Goal: Task Accomplishment & Management: Complete application form

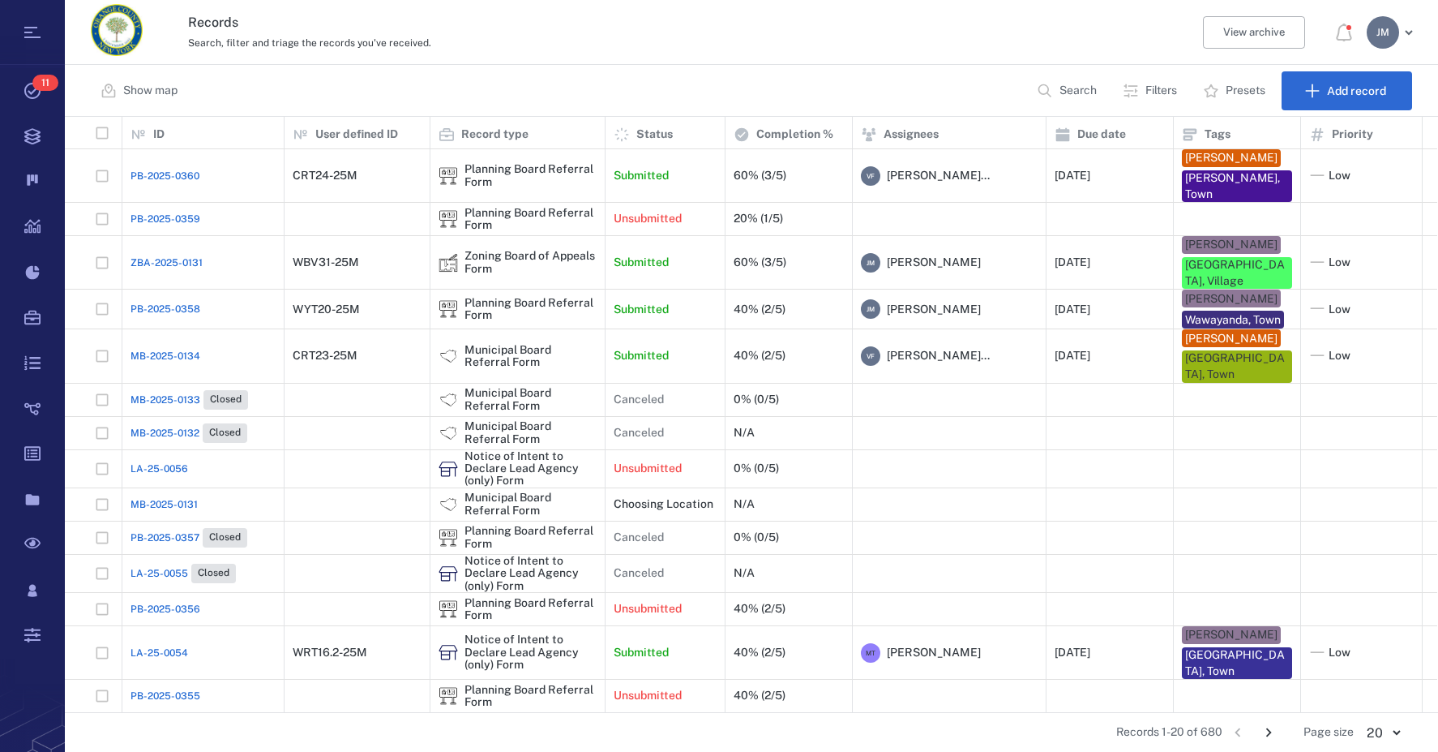
scroll to position [583, 1360]
click at [1159, 92] on p "Filters" at bounding box center [1162, 91] width 32 height 16
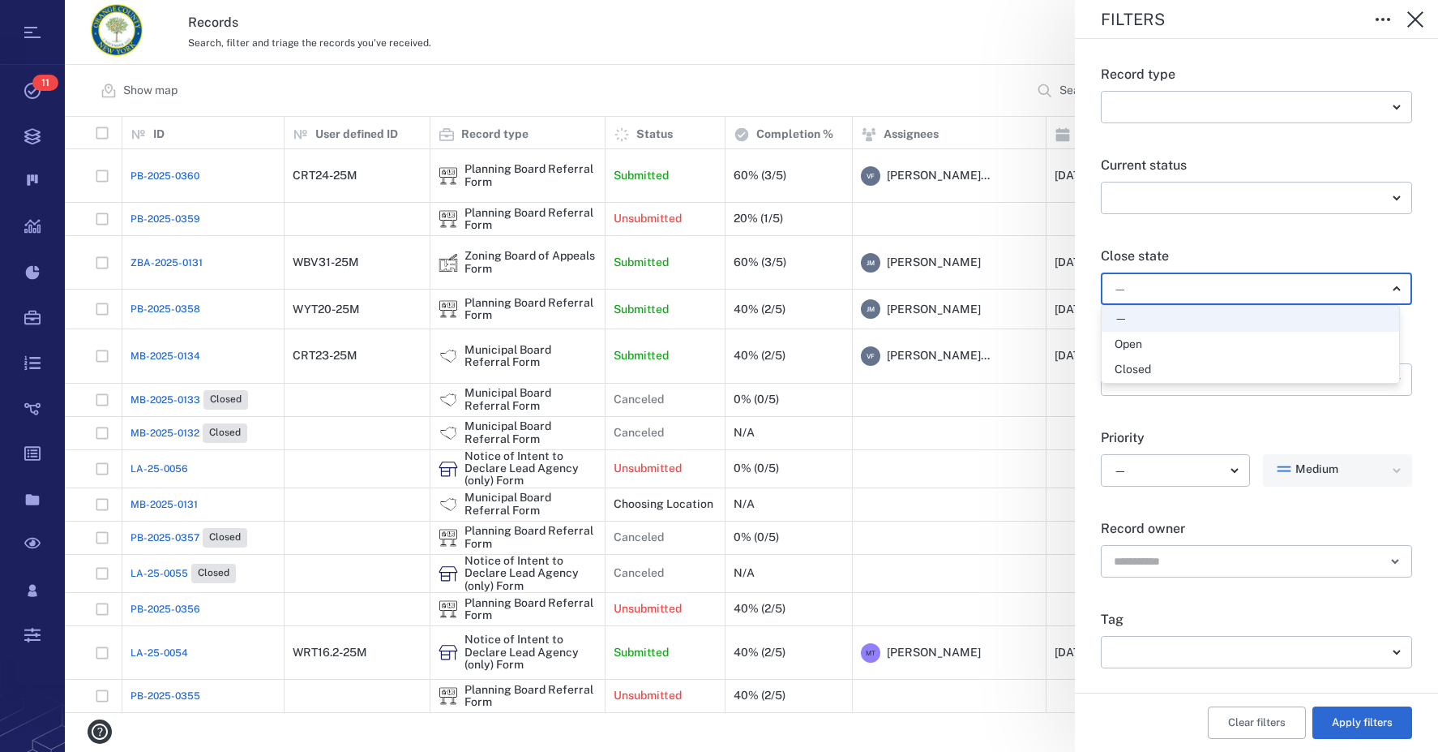
click at [1158, 285] on body "Tasks 11 Records Boards Dashboard Reports Record types Guide steps Rules Form b…" at bounding box center [719, 376] width 1438 height 752
click at [1150, 343] on div "Open" at bounding box center [1251, 344] width 272 height 16
type input "*****"
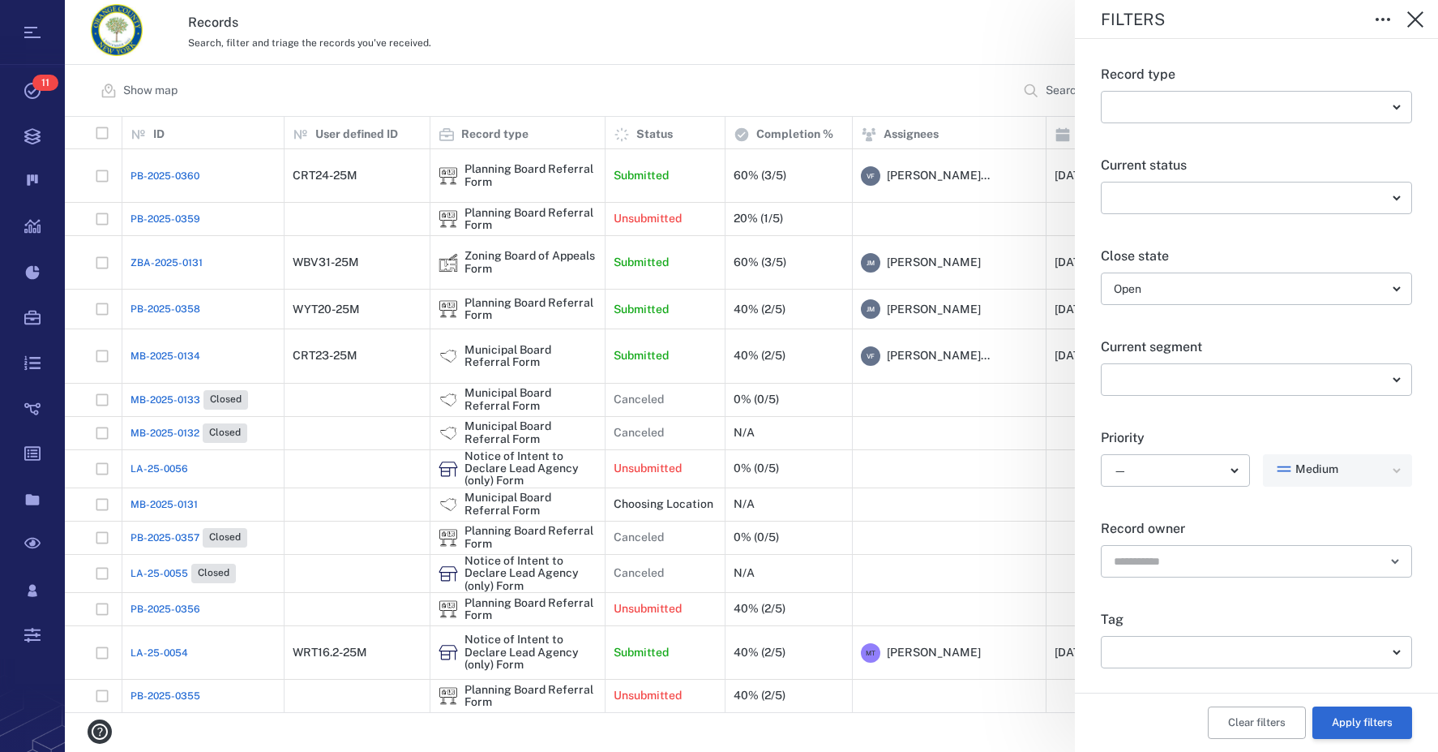
click at [1373, 723] on button "Apply filters" at bounding box center [1363, 722] width 100 height 32
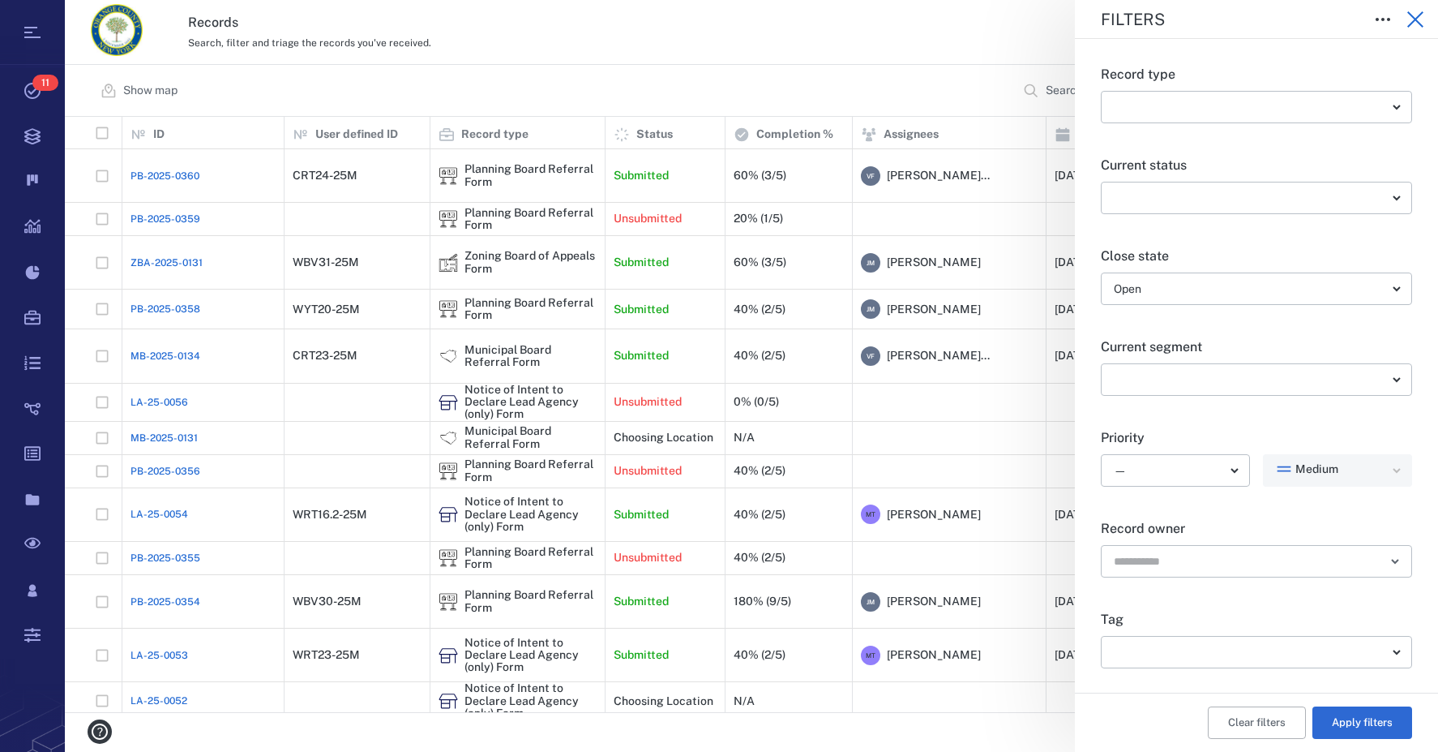
click at [1424, 25] on icon "button" at bounding box center [1415, 19] width 19 height 19
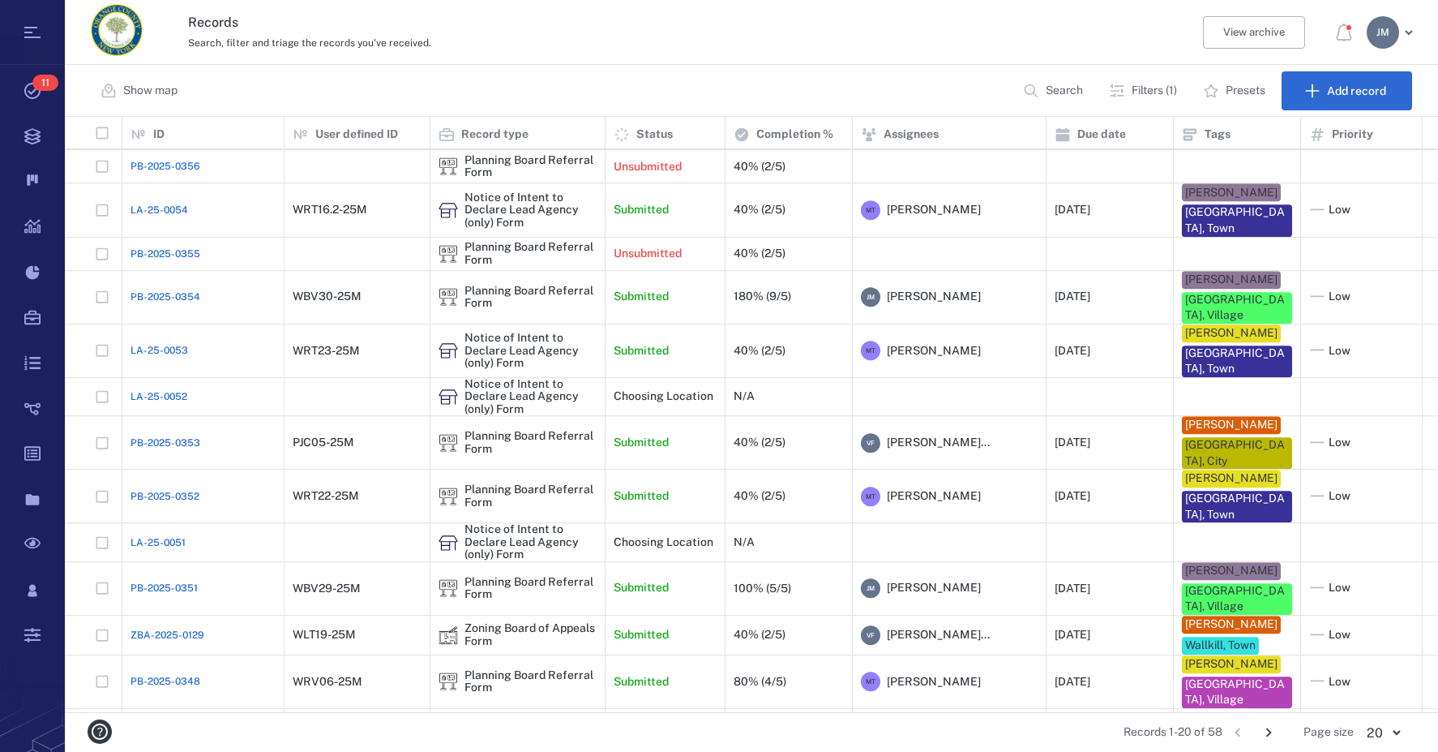
scroll to position [293, 0]
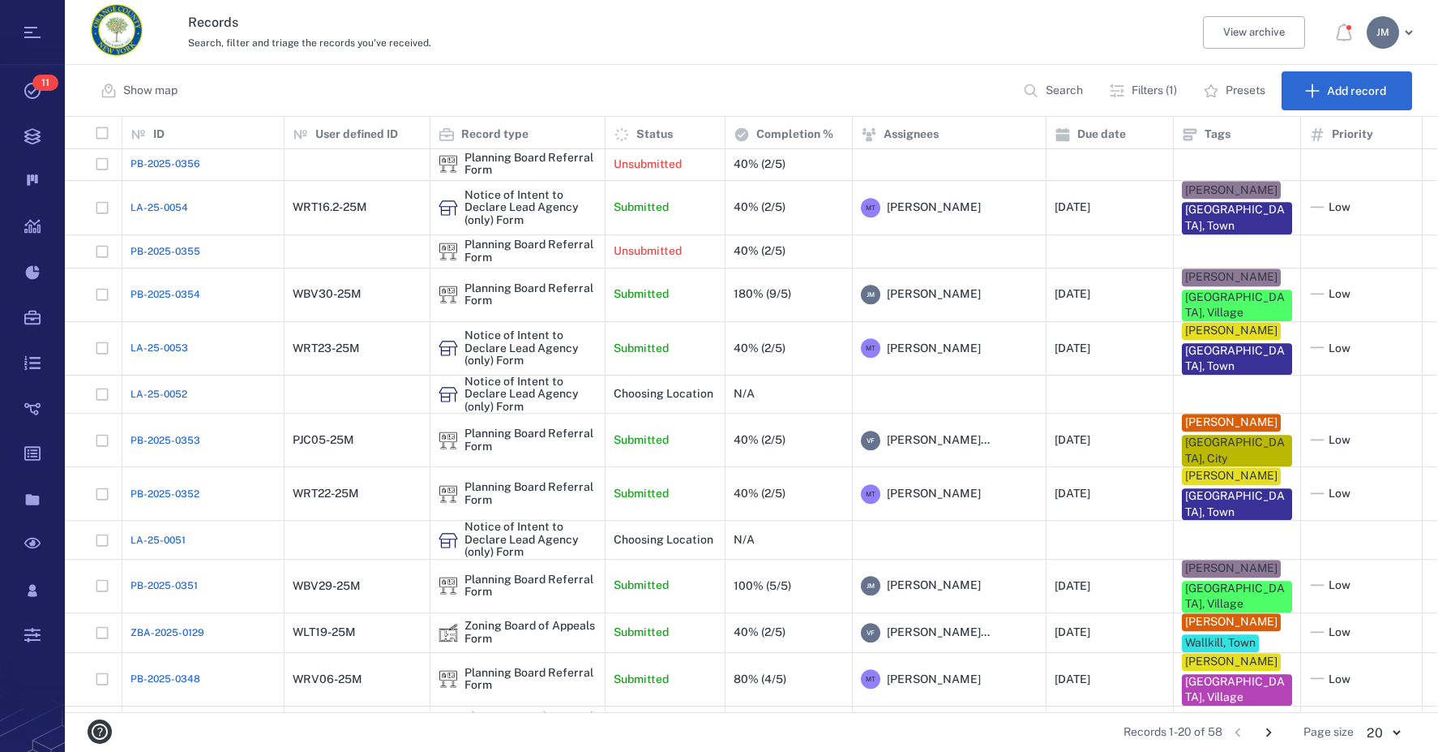
click at [1271, 730] on icon "Go to next page" at bounding box center [1269, 732] width 18 height 18
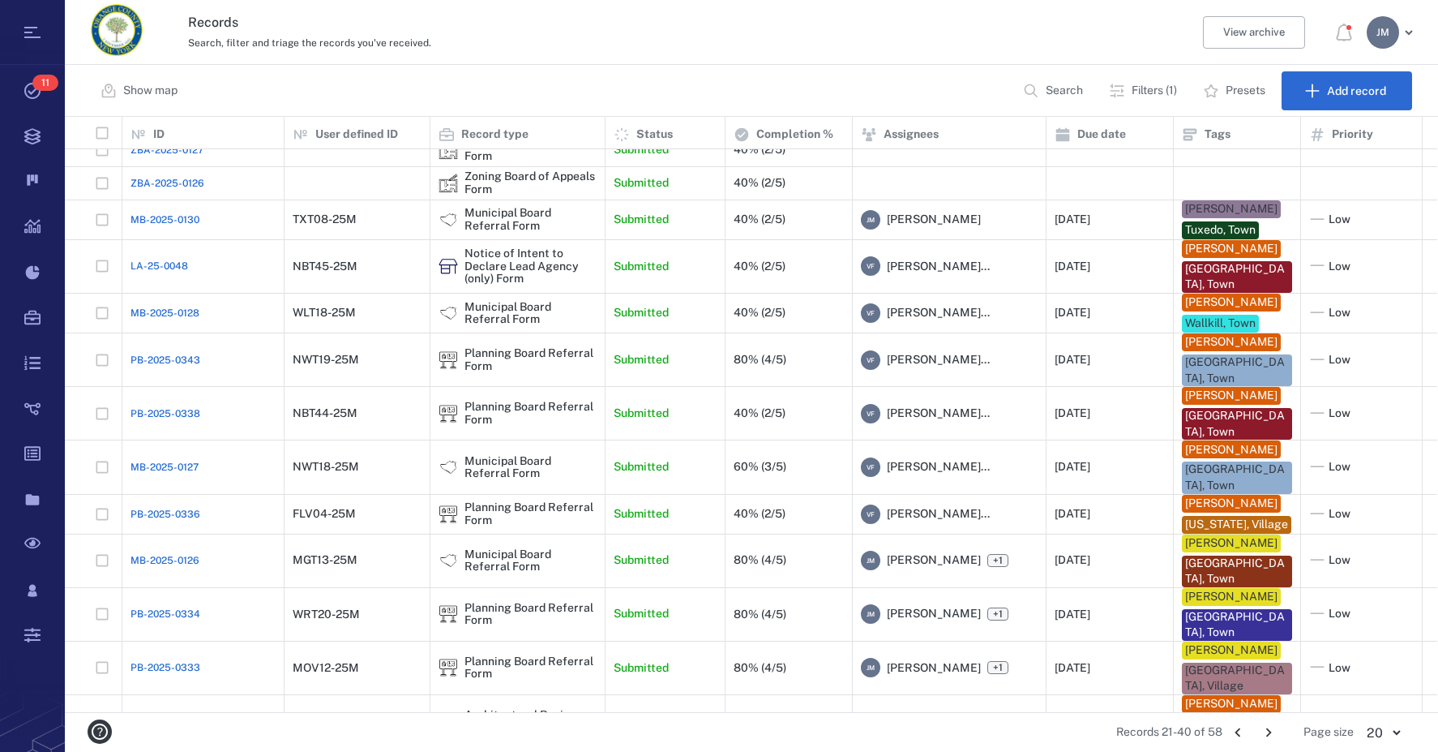
scroll to position [0, 0]
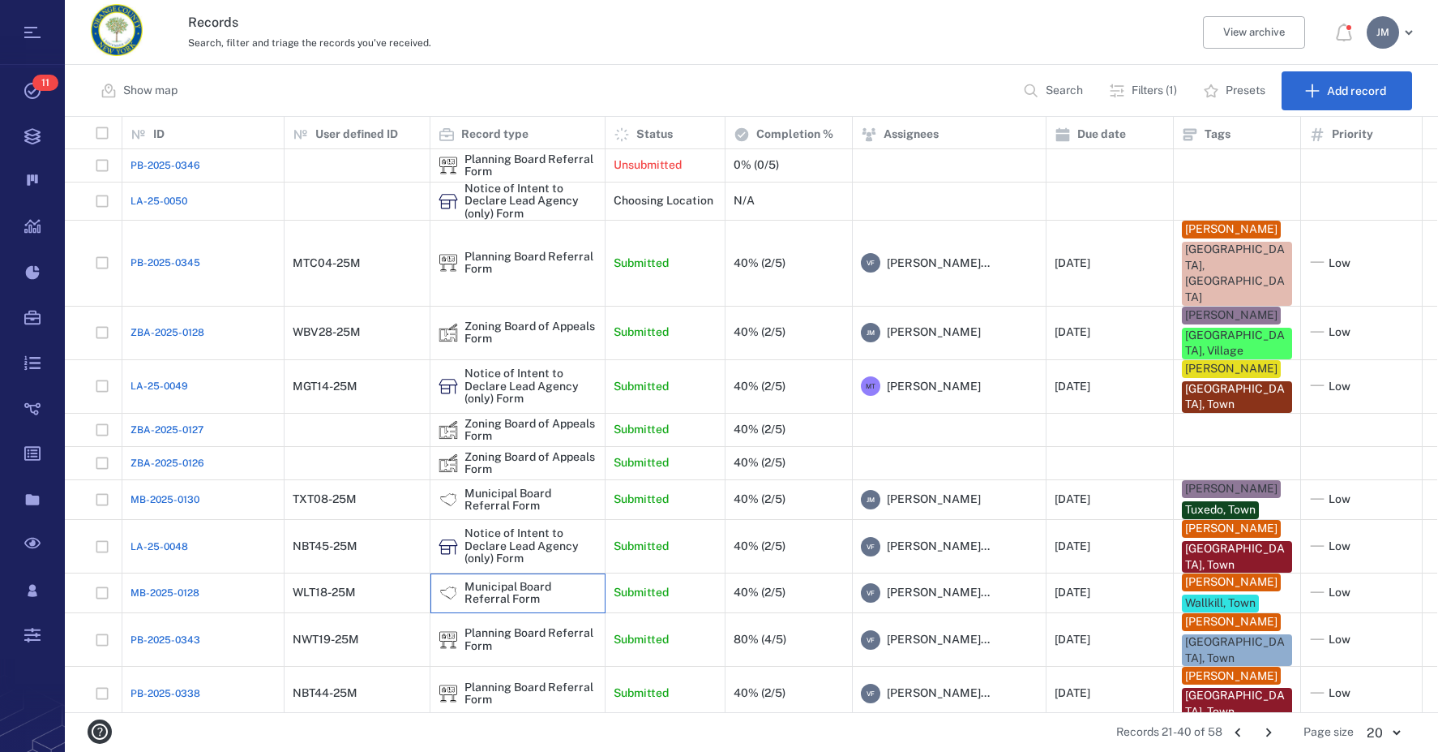
click at [494, 580] on div "Municipal Board Referral Form" at bounding box center [531, 592] width 132 height 25
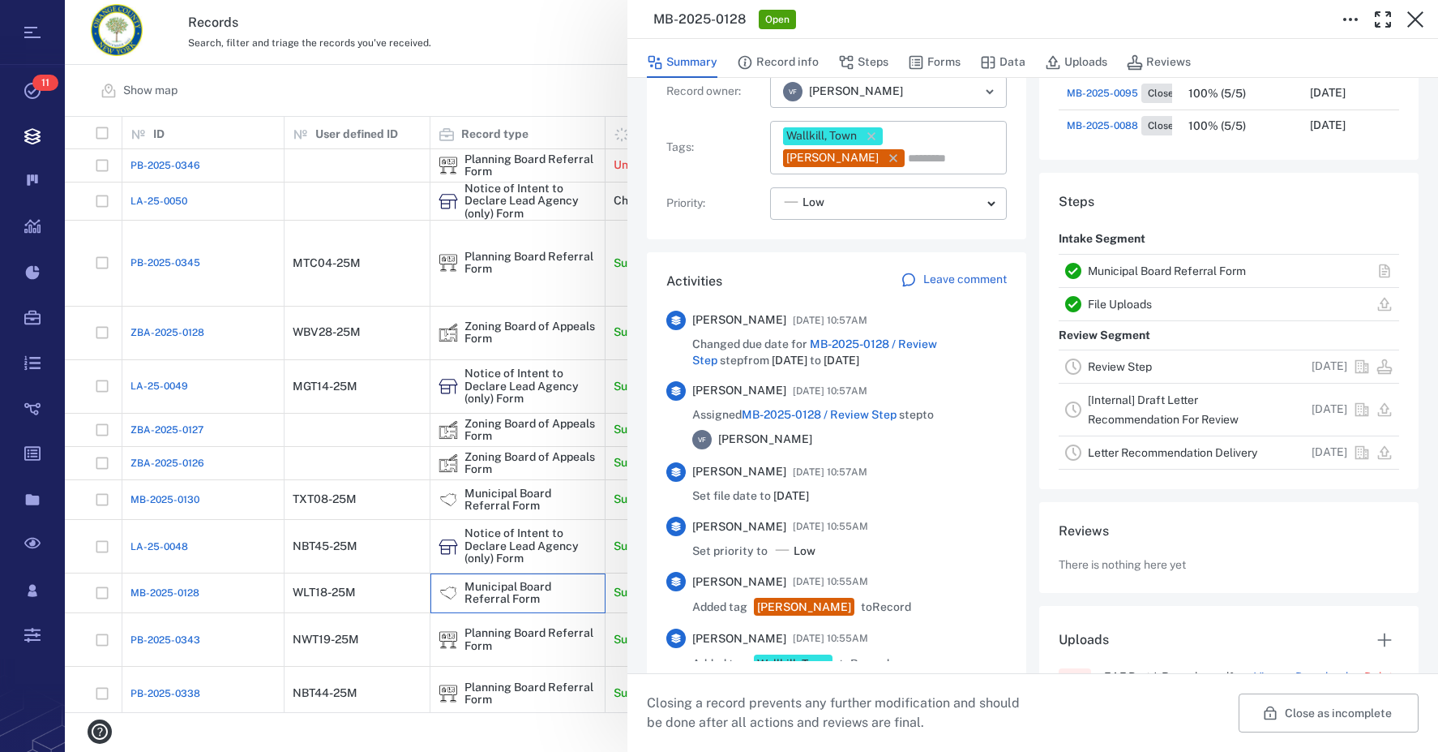
scroll to position [243, 0]
click at [1106, 371] on link "Review Step" at bounding box center [1120, 365] width 64 height 13
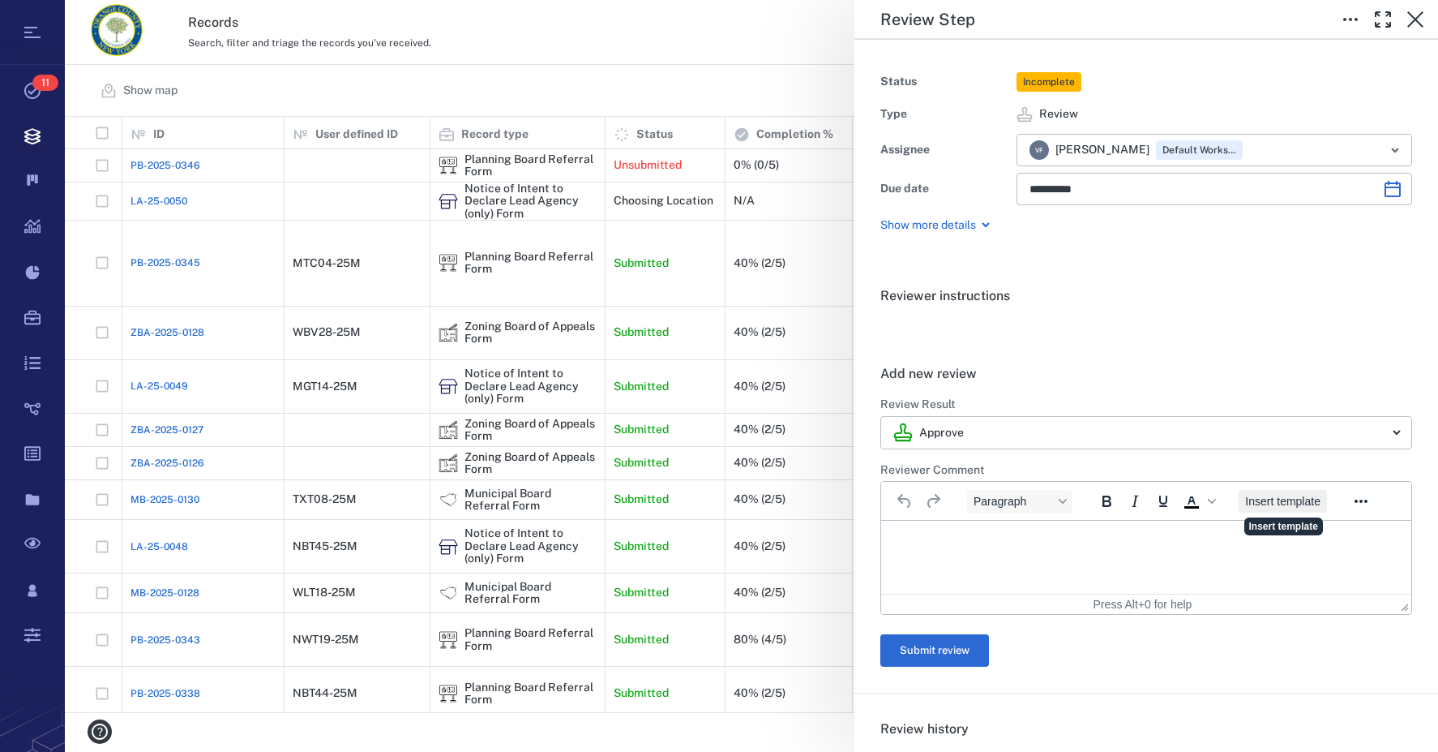
click at [1301, 507] on span "Insert template" at bounding box center [1282, 501] width 75 height 13
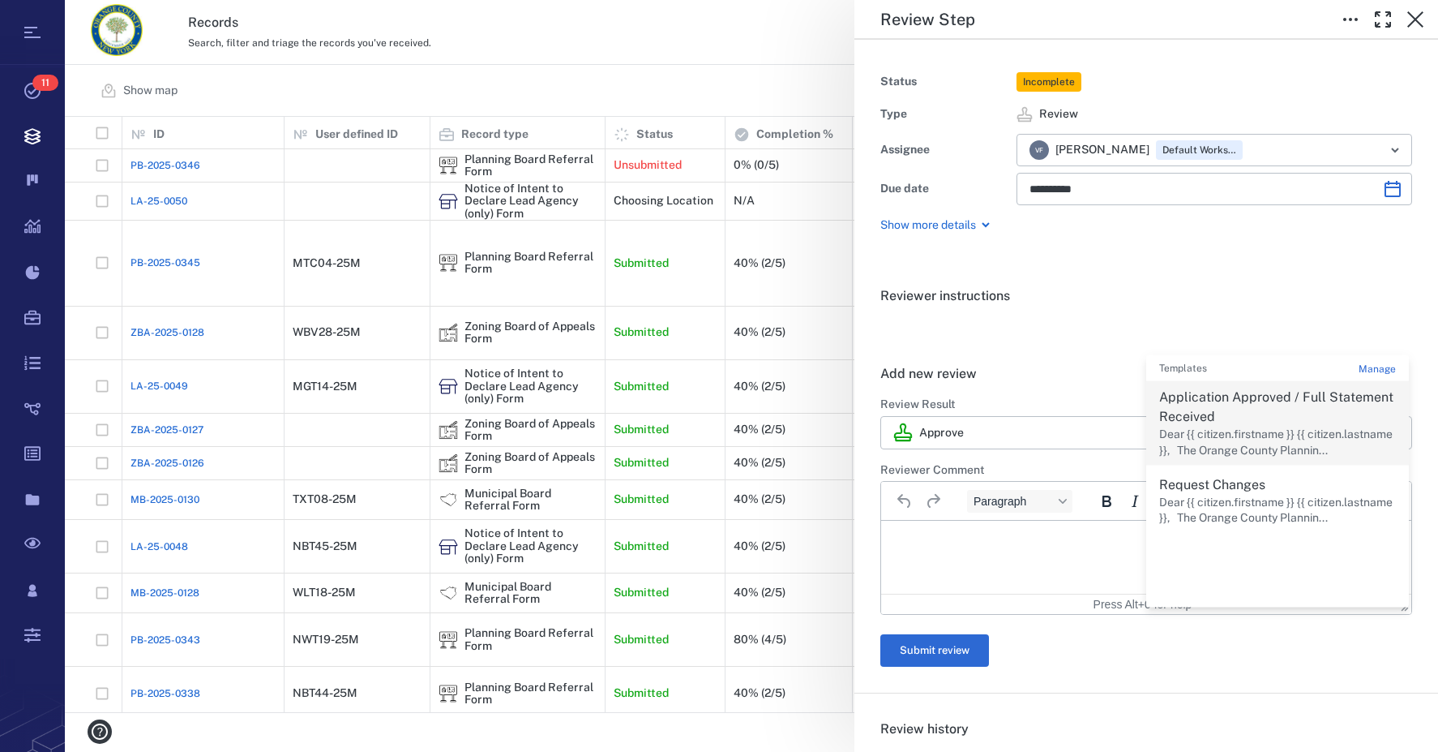
click at [1284, 425] on p "Application Approved / Full Statement Received" at bounding box center [1277, 407] width 237 height 39
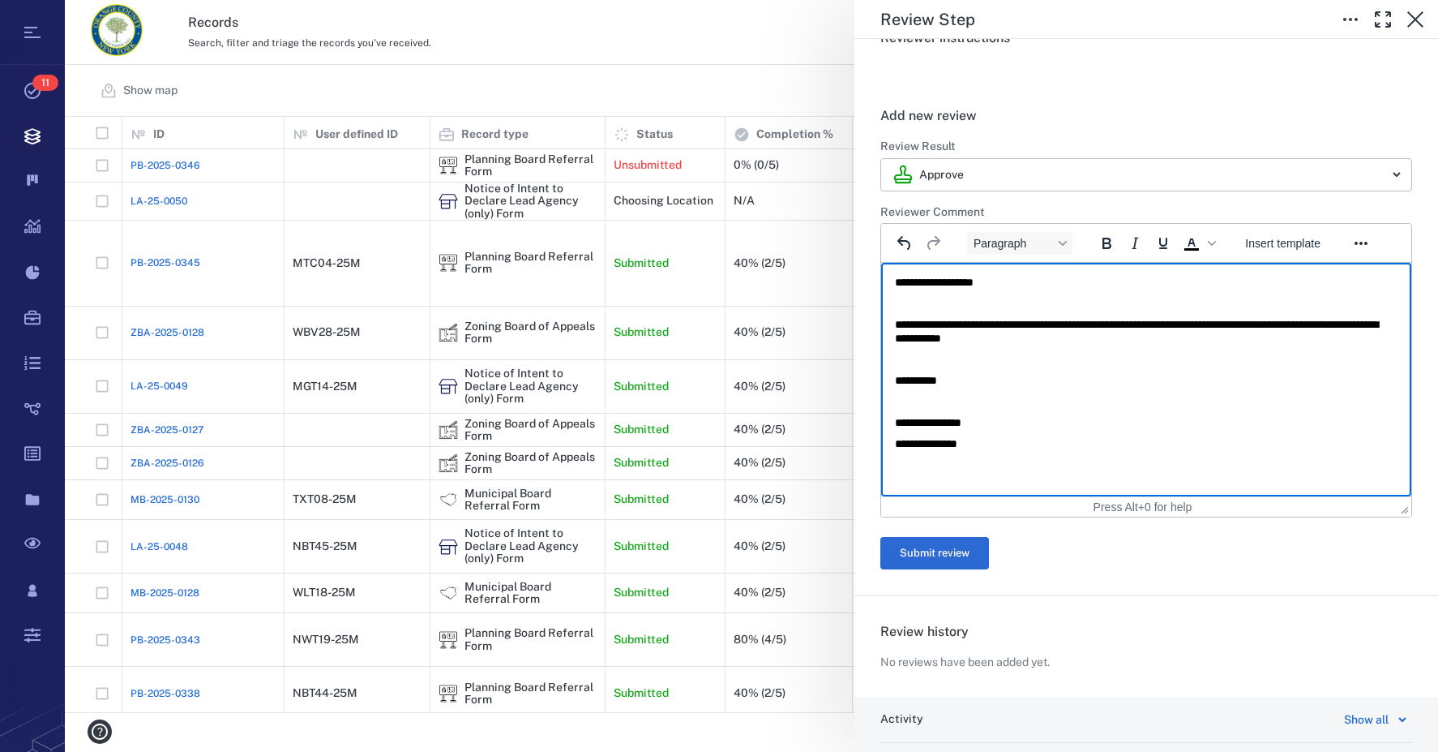
scroll to position [405, 0]
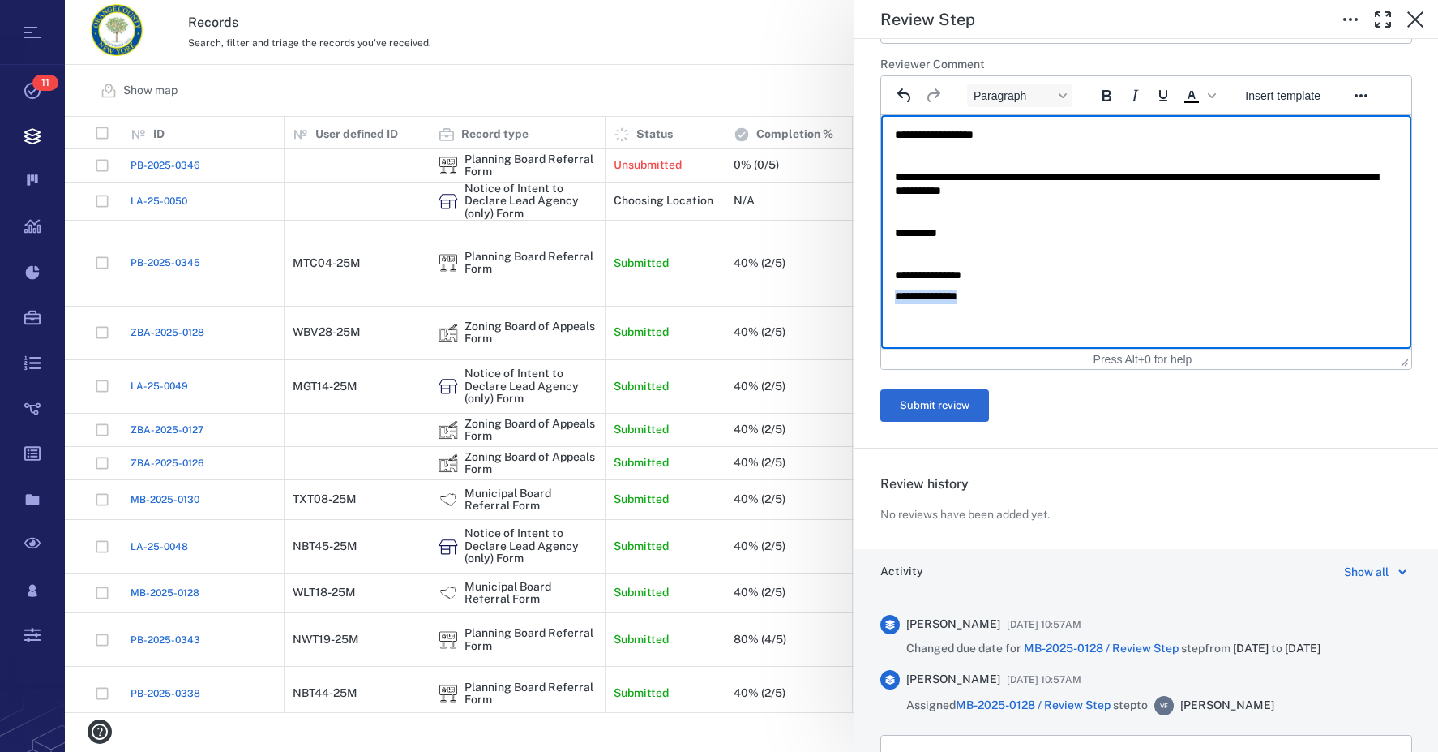
drag, startPoint x: 994, startPoint y: 292, endPoint x: 1448, endPoint y: 413, distance: 469.8
click at [881, 297] on html "**********" at bounding box center [1146, 215] width 530 height 201
click at [957, 402] on button "Submit review" at bounding box center [934, 405] width 109 height 32
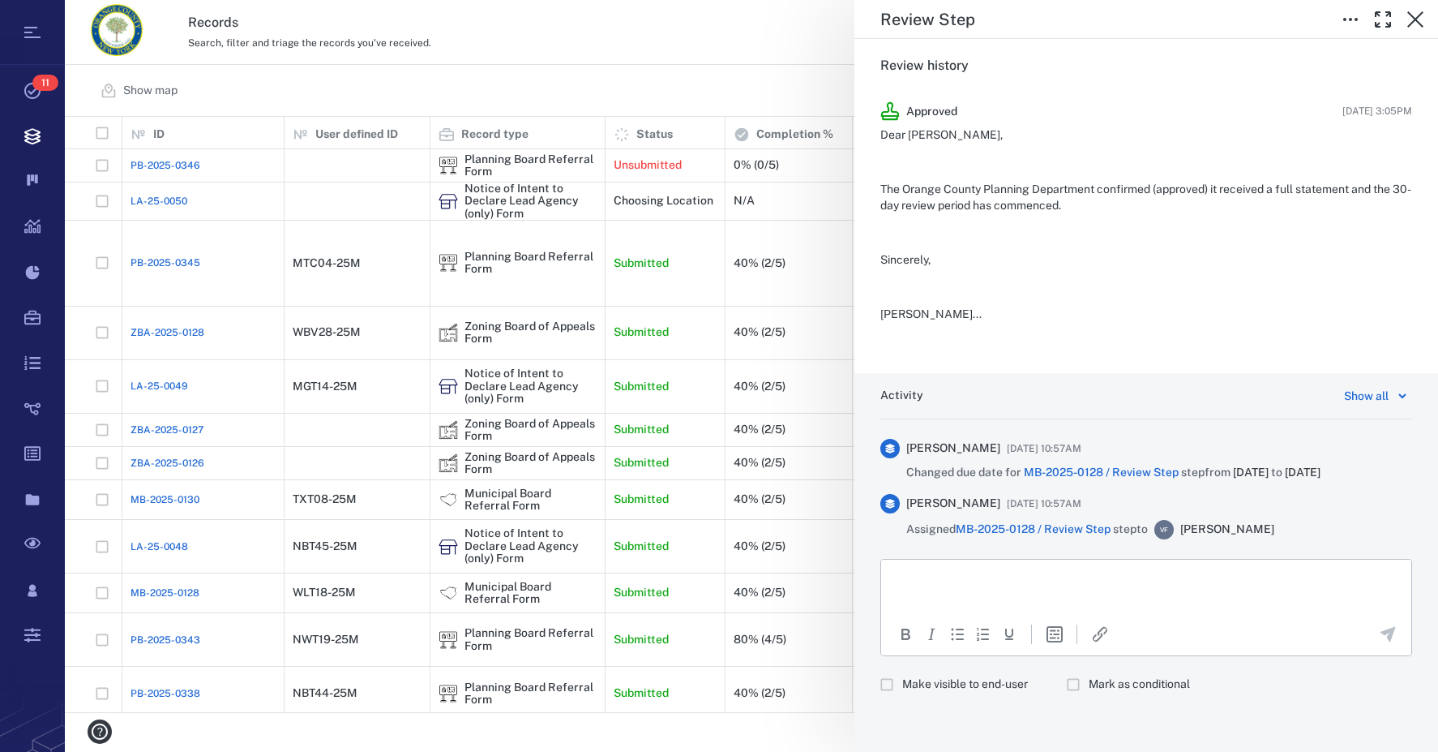
scroll to position [0, 0]
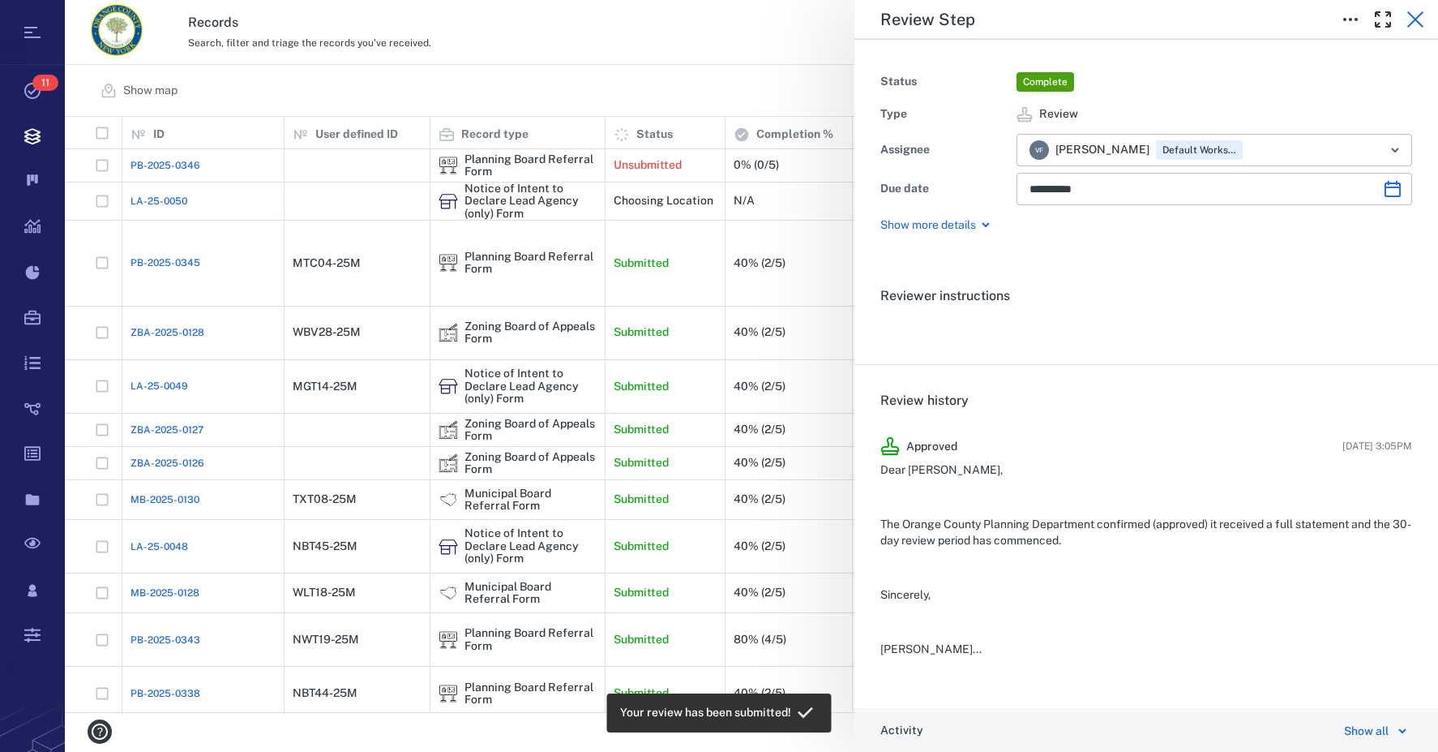
click at [1416, 21] on icon "button" at bounding box center [1415, 19] width 19 height 19
